Goal: Task Accomplishment & Management: Manage account settings

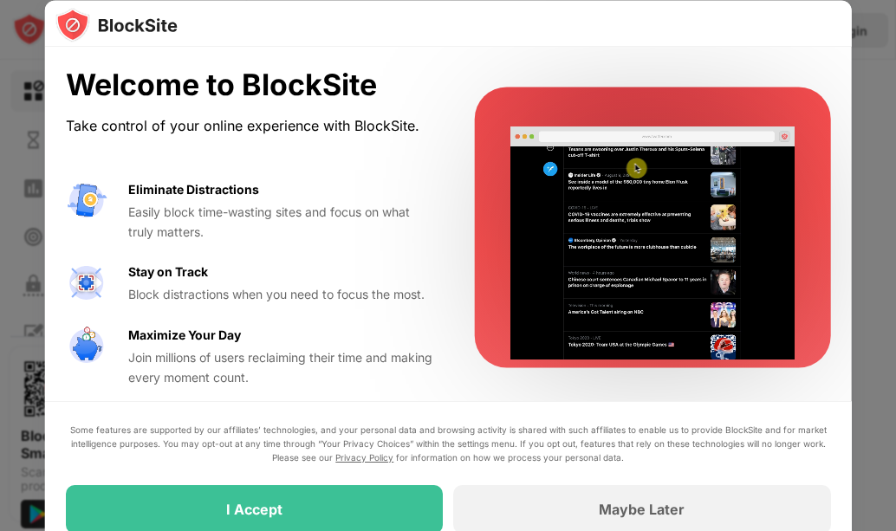
scroll to position [29, 0]
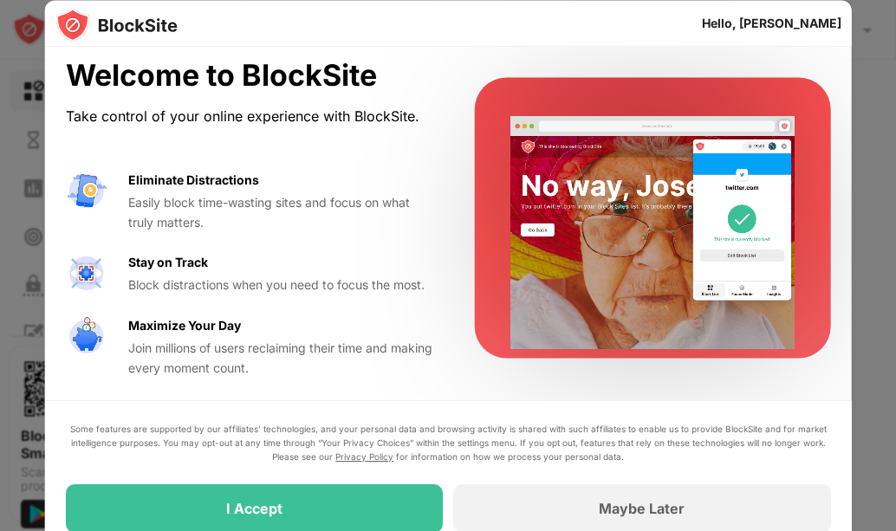
click at [889, 489] on div at bounding box center [448, 265] width 896 height 531
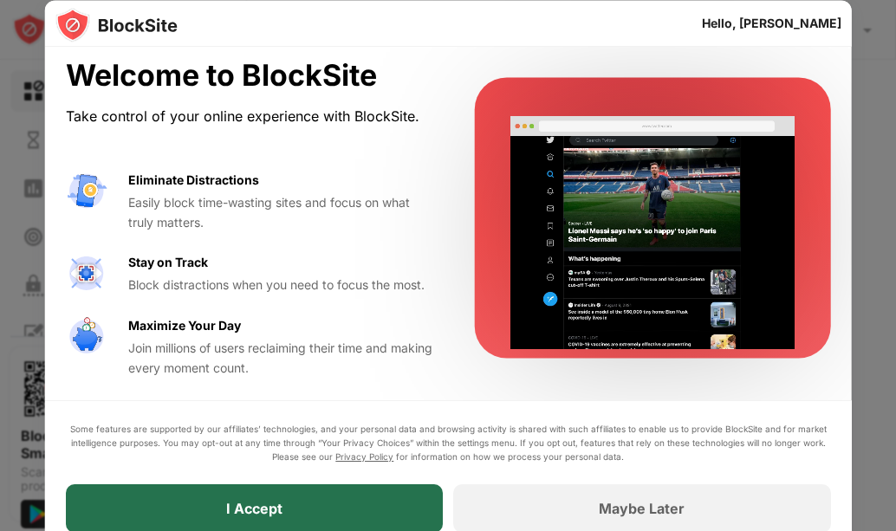
click at [380, 502] on div "I Accept" at bounding box center [254, 509] width 377 height 49
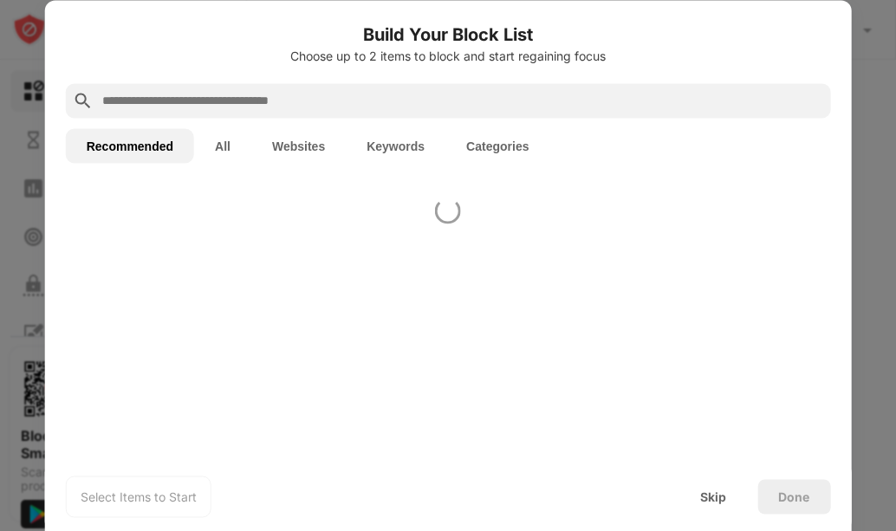
scroll to position [0, 0]
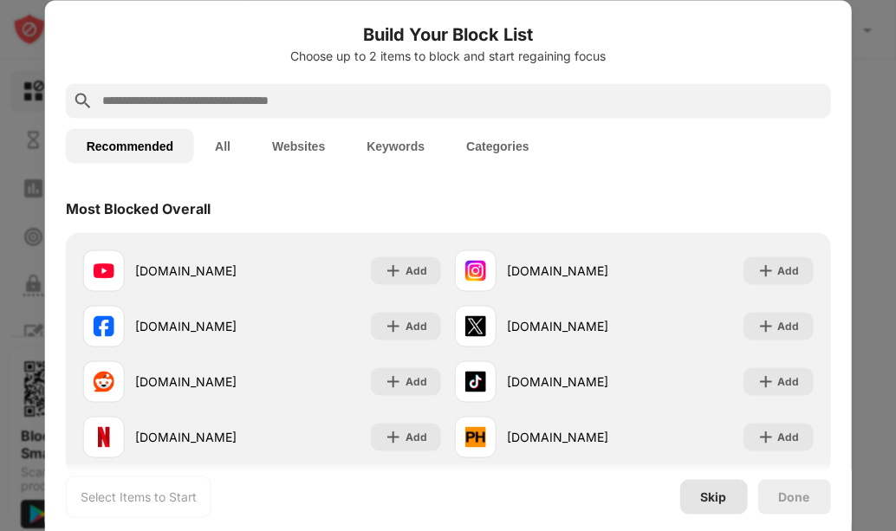
click at [715, 491] on div "Skip" at bounding box center [713, 497] width 26 height 14
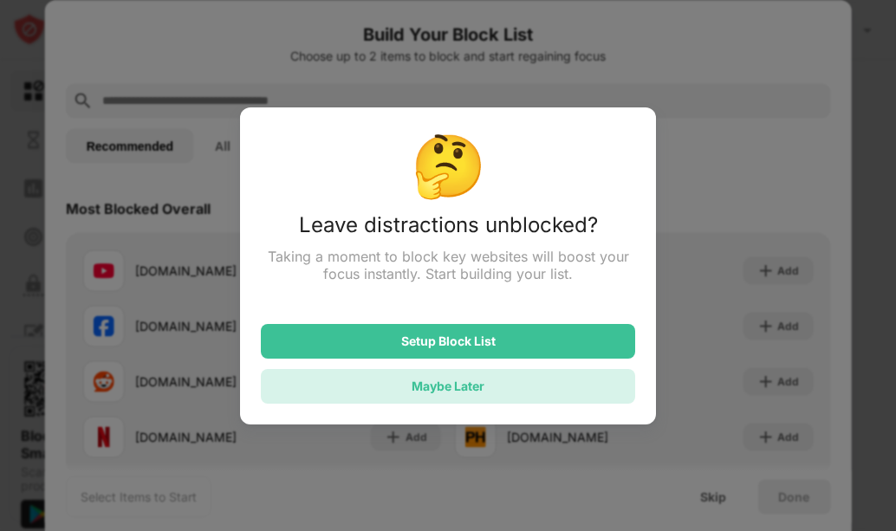
click at [449, 394] on div "Maybe Later" at bounding box center [448, 386] width 73 height 15
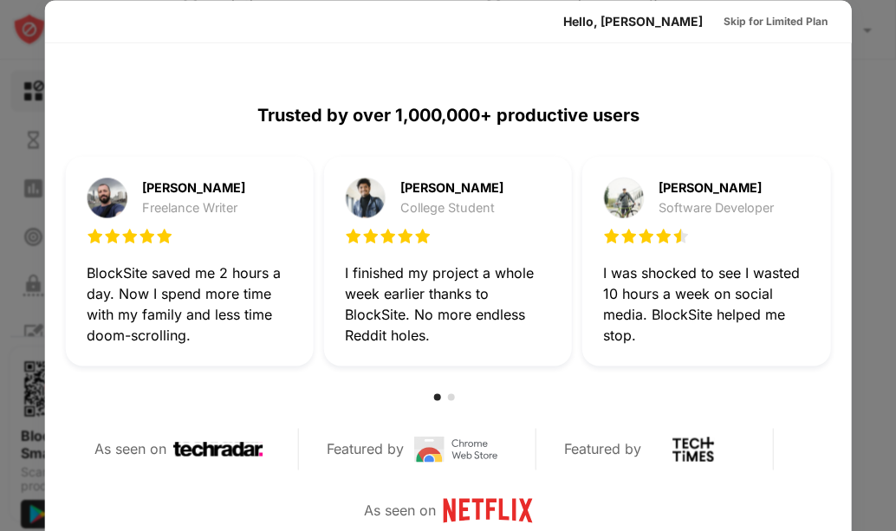
scroll to position [965, 0]
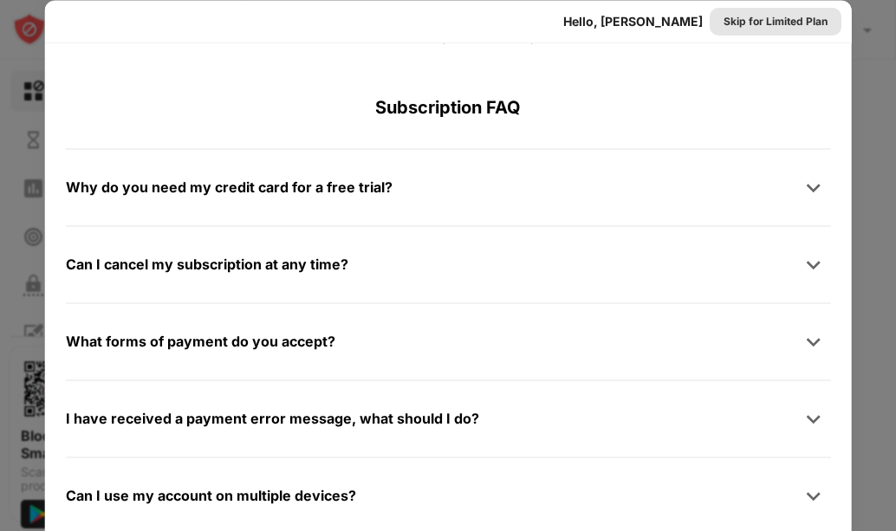
click at [766, 17] on div "Skip for Limited Plan" at bounding box center [775, 20] width 104 height 17
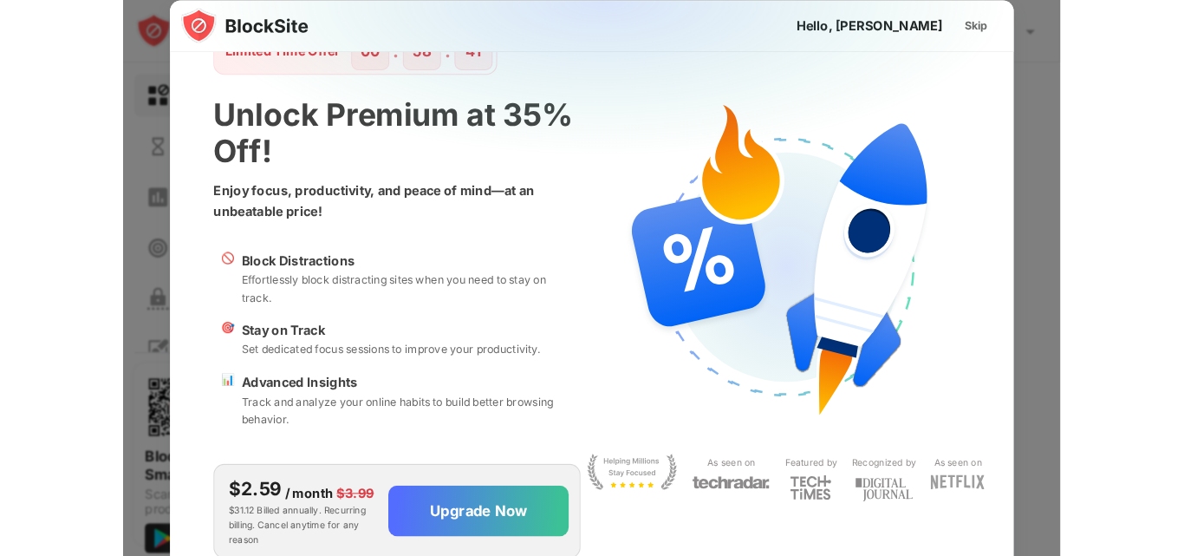
scroll to position [44, 0]
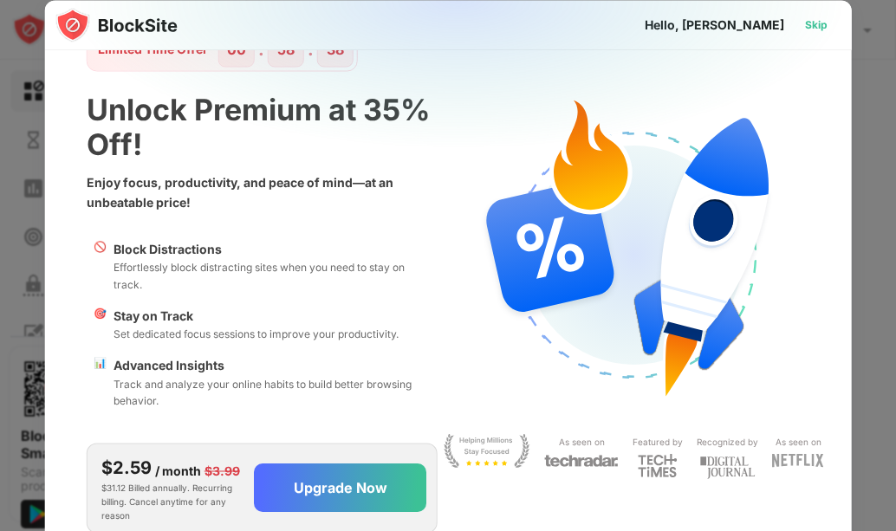
click at [810, 29] on div "Skip" at bounding box center [815, 24] width 23 height 17
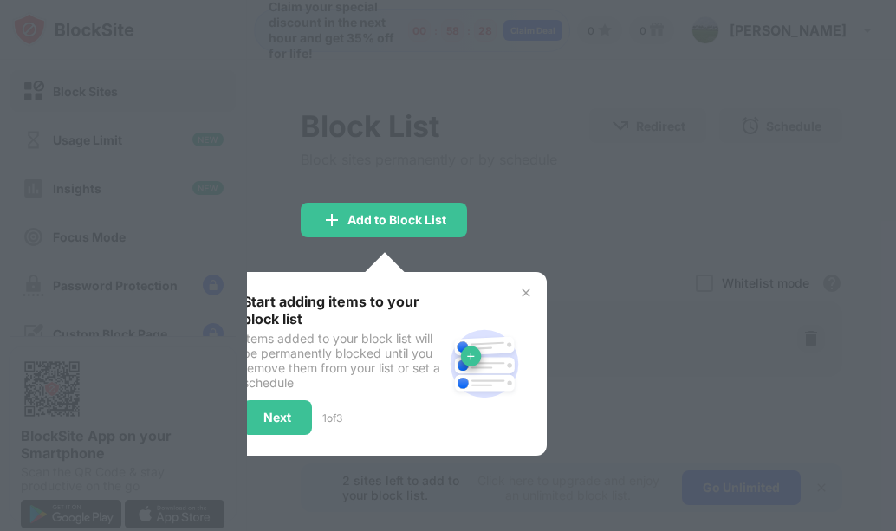
click at [536, 268] on div at bounding box center [448, 265] width 896 height 531
click at [530, 290] on img at bounding box center [526, 293] width 14 height 14
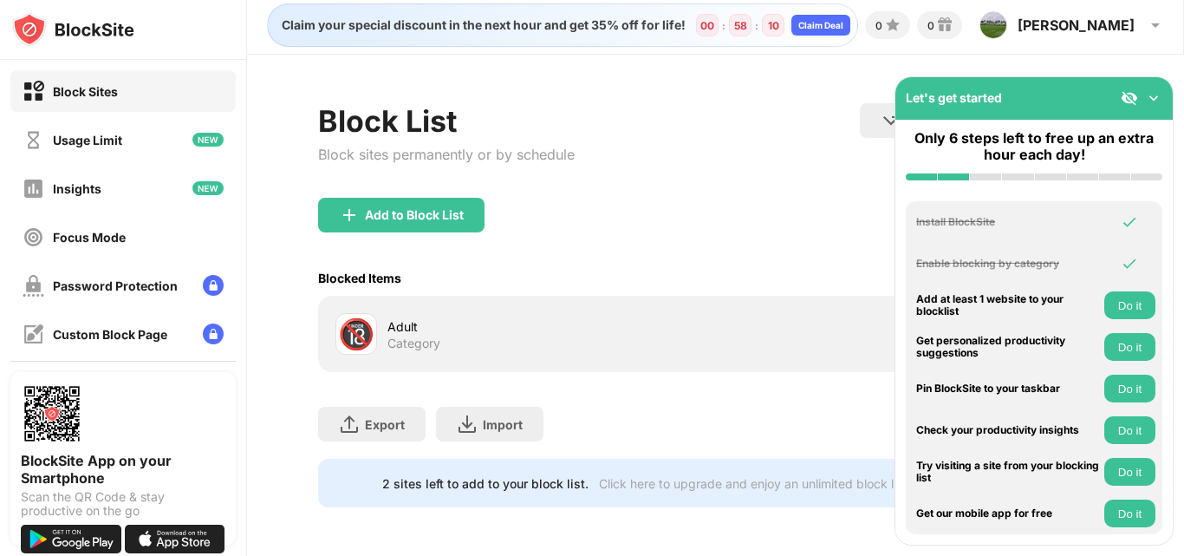
scroll to position [18, 0]
click at [381, 215] on div "Add to Block List" at bounding box center [401, 215] width 166 height 35
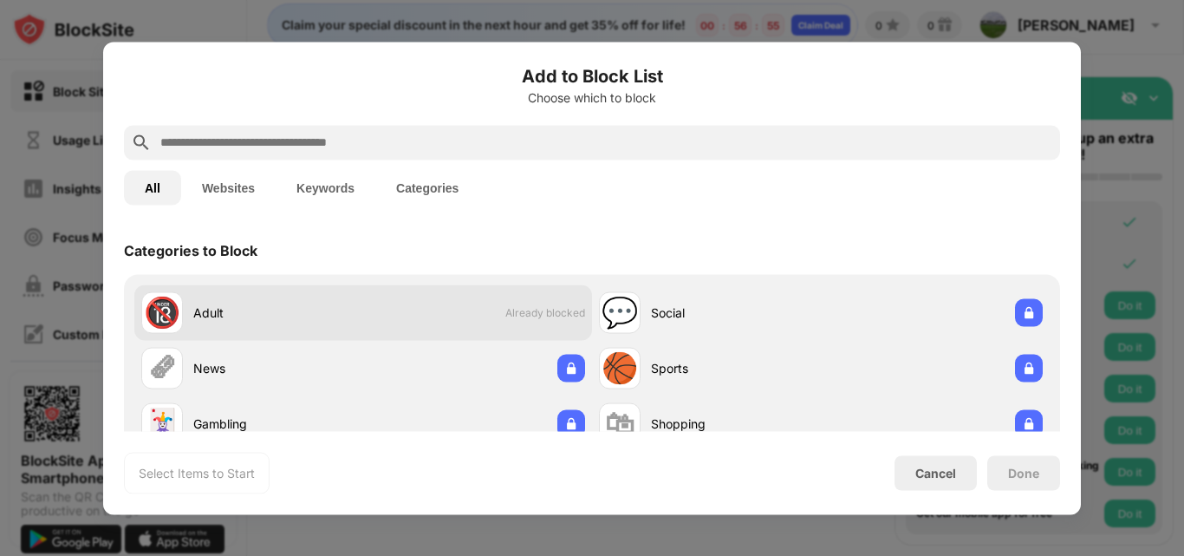
click at [203, 313] on div "Adult" at bounding box center [278, 312] width 170 height 18
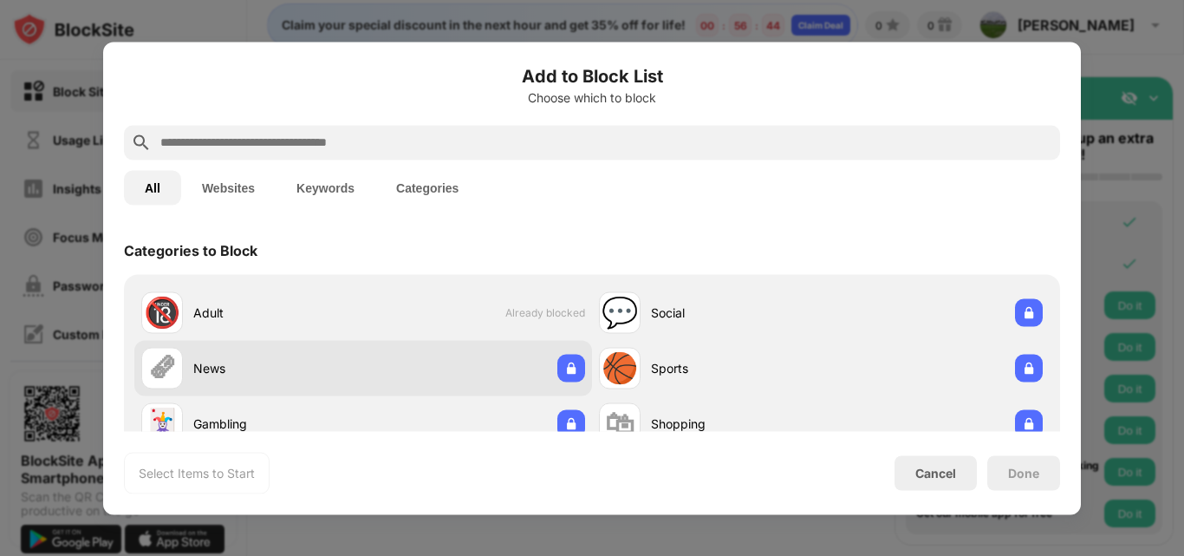
click at [471, 342] on div "🗞 News" at bounding box center [363, 367] width 458 height 55
